Goal: Information Seeking & Learning: Learn about a topic

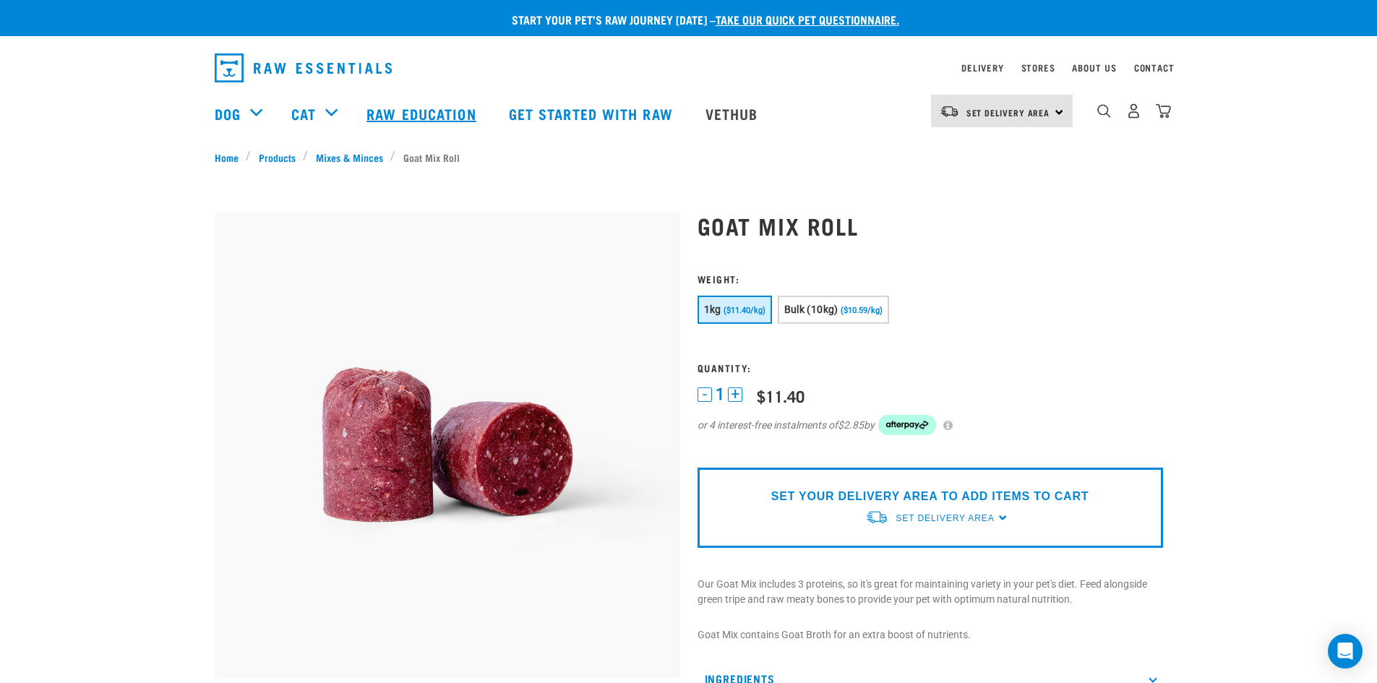
click at [390, 106] on link "Raw Education" at bounding box center [423, 114] width 142 height 58
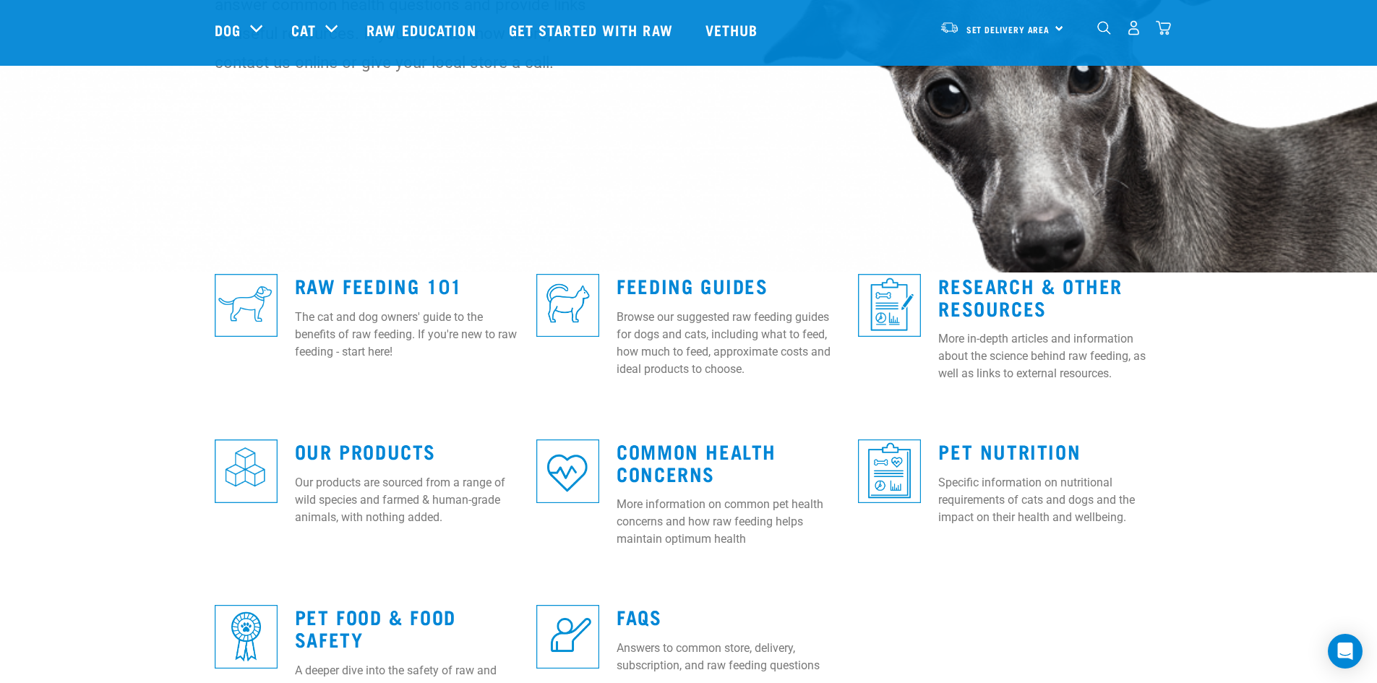
scroll to position [218, 0]
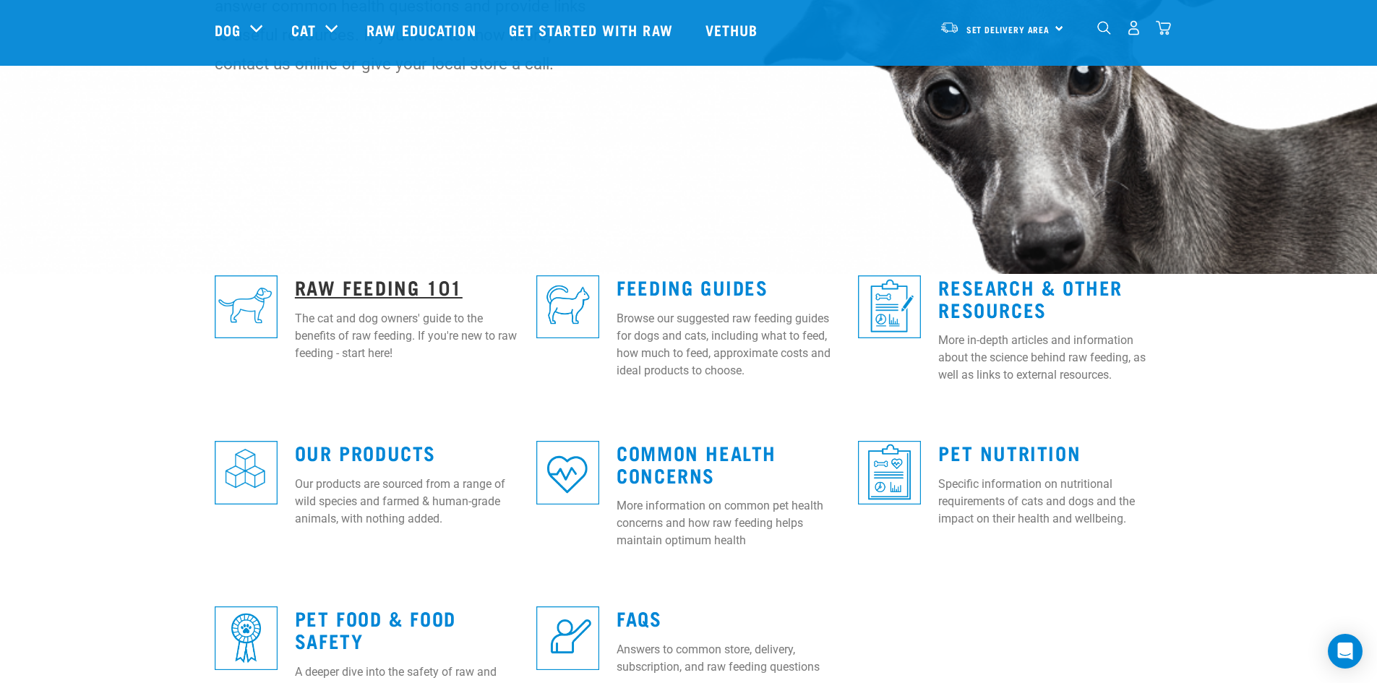
click at [384, 282] on link "Raw Feeding 101" at bounding box center [379, 286] width 168 height 11
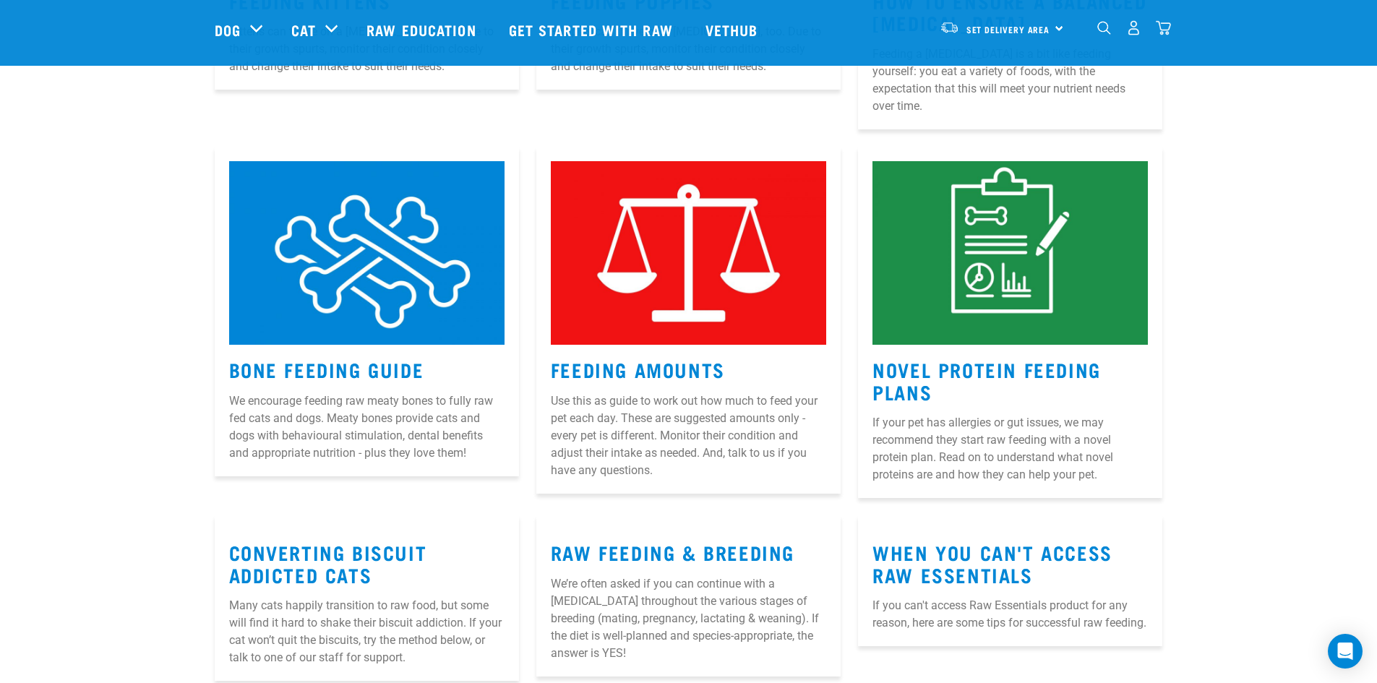
scroll to position [1301, 0]
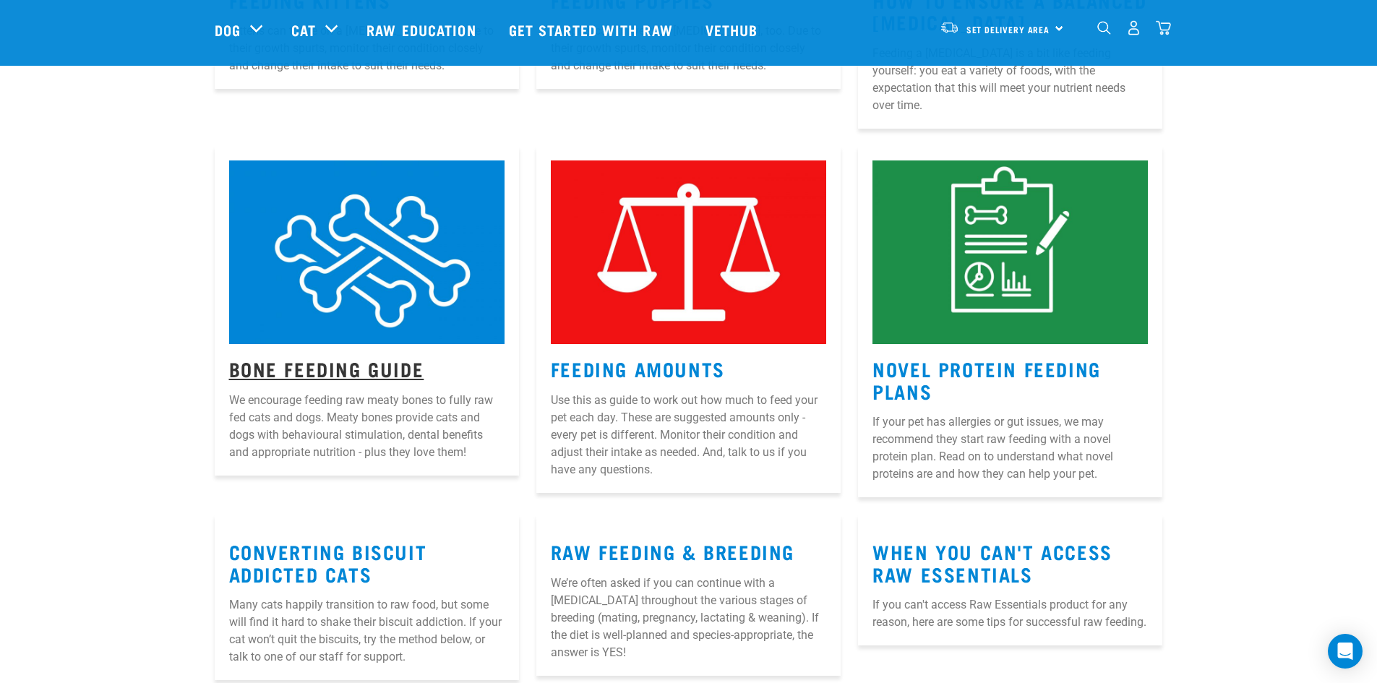
click at [328, 363] on link "Bone Feeding Guide" at bounding box center [326, 368] width 195 height 11
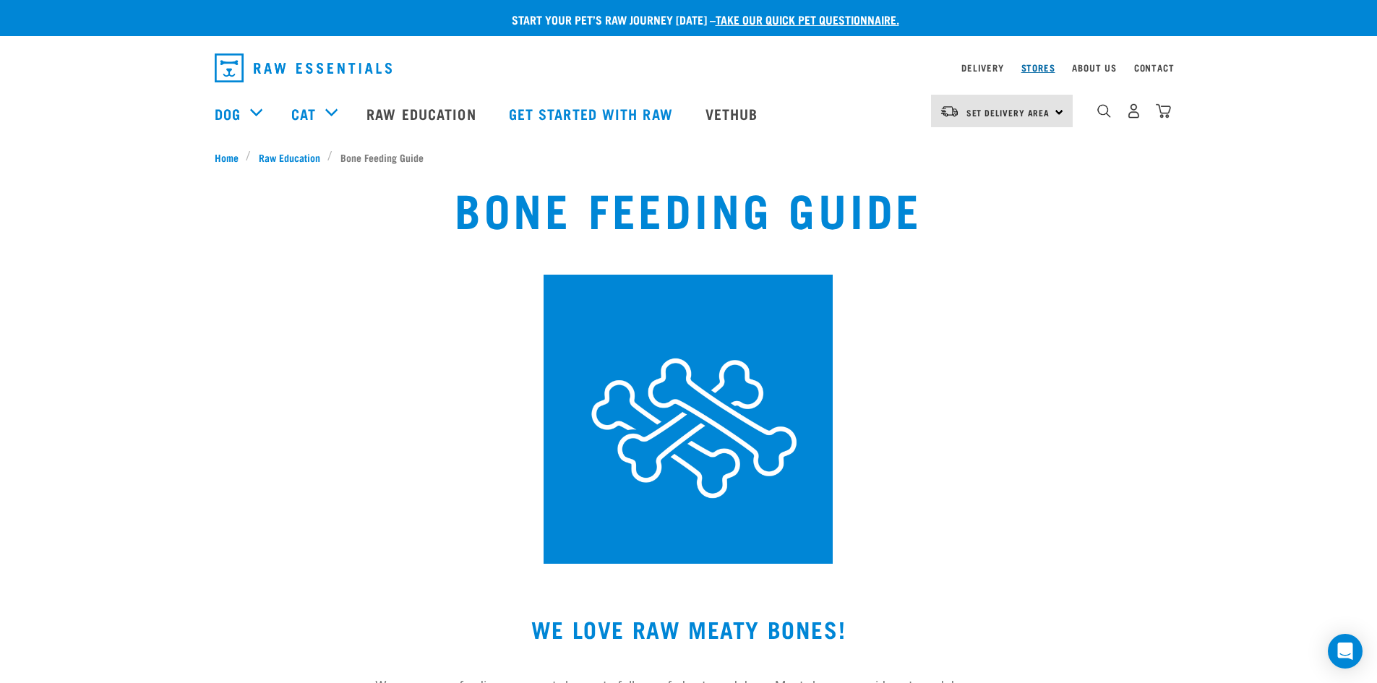
click at [1041, 65] on link "Stores" at bounding box center [1039, 67] width 34 height 5
